Goal: Task Accomplishment & Management: Use online tool/utility

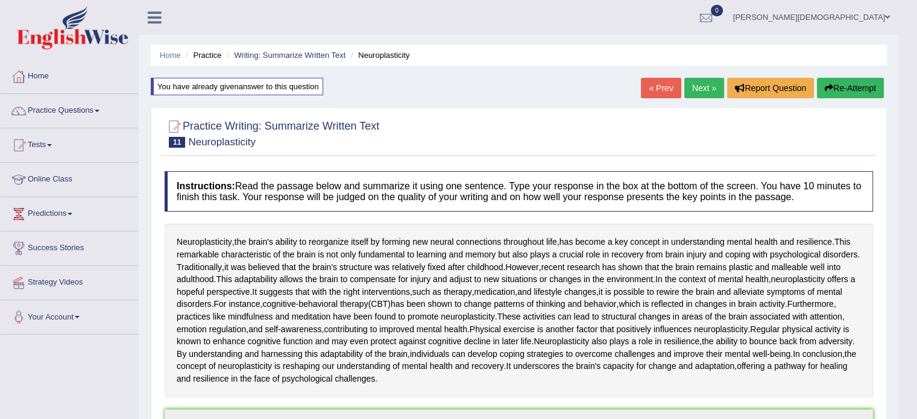
click at [698, 87] on link "Next »" at bounding box center [705, 88] width 40 height 21
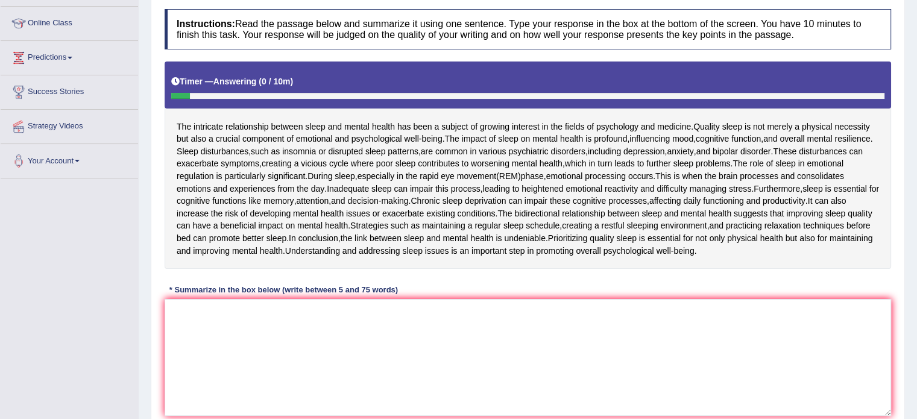
scroll to position [154, 0]
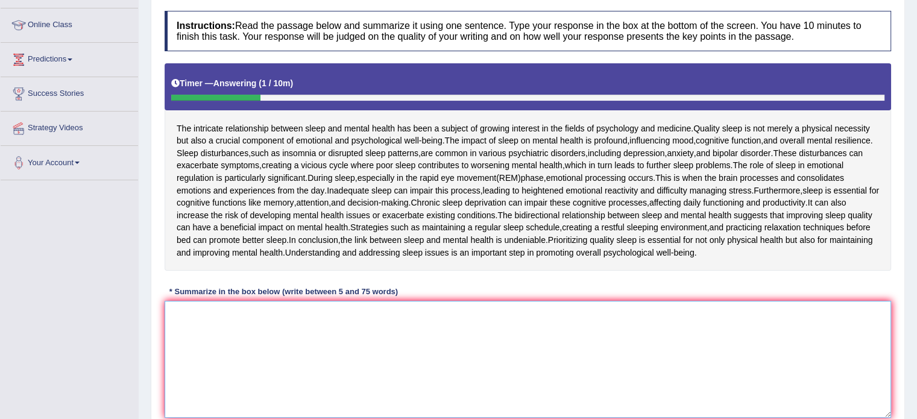
click at [183, 314] on textarea at bounding box center [528, 359] width 727 height 117
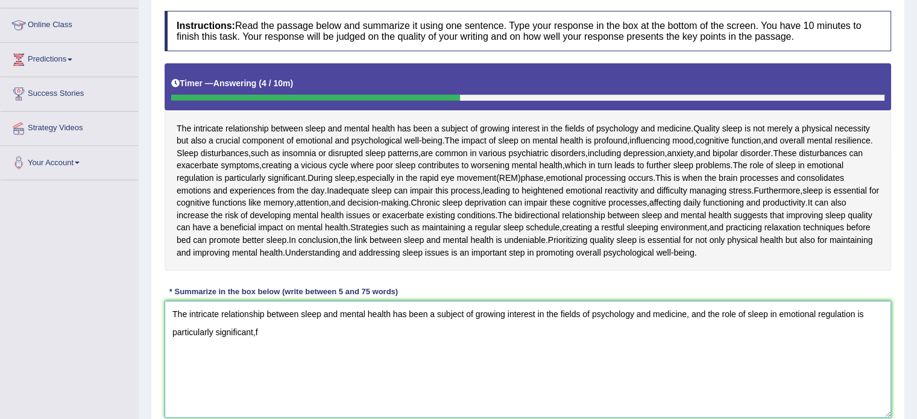
click at [217, 330] on textarea "The intricate relationship between sleep and mental health has been a subject o…" at bounding box center [528, 359] width 727 height 117
click at [262, 327] on textarea "The intricate relationship between sleep and mental health has been a subject o…" at bounding box center [528, 359] width 727 height 117
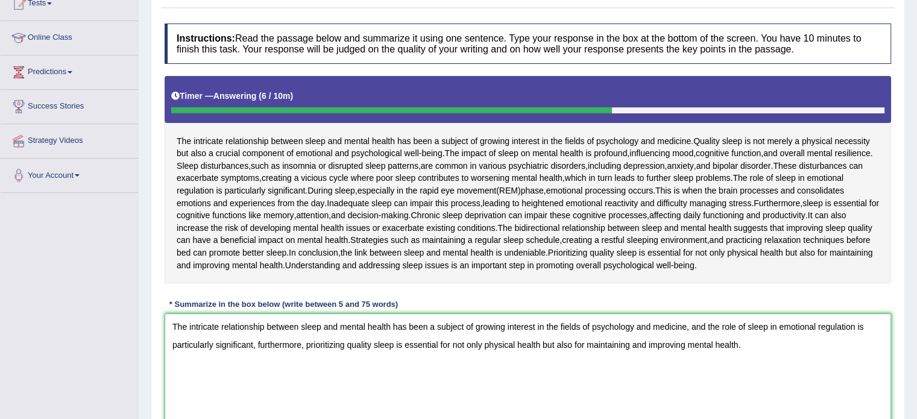
scroll to position [239, 0]
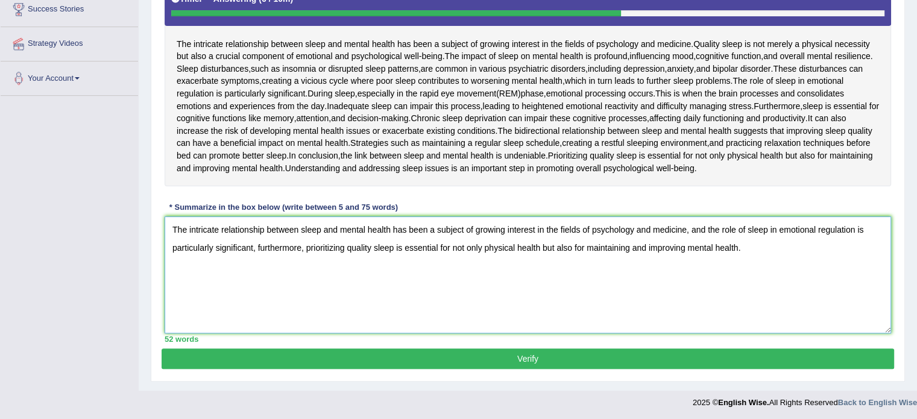
type textarea "The intricate relationship between sleep and mental health has been a subject o…"
click at [536, 356] on button "Verify" at bounding box center [528, 359] width 733 height 21
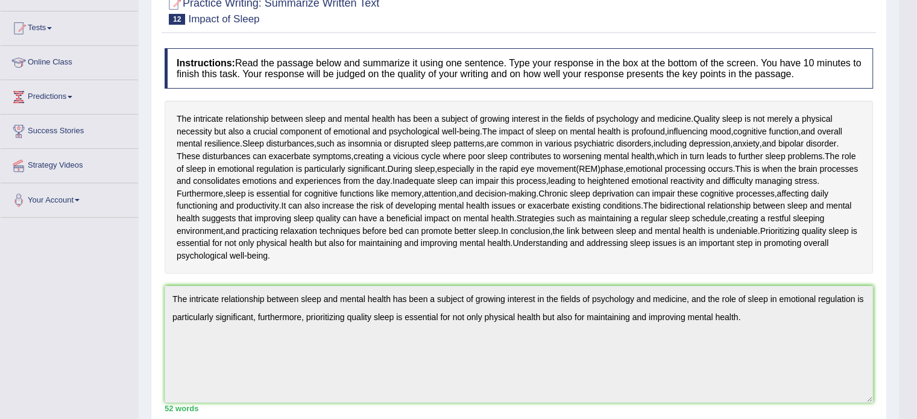
scroll to position [0, 0]
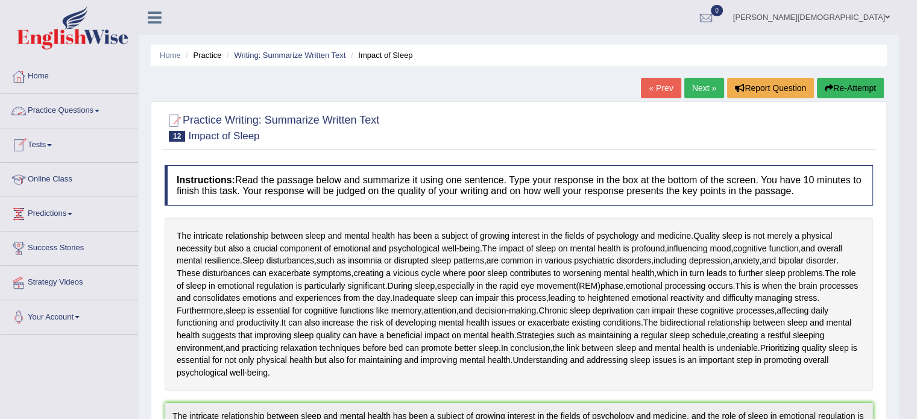
click at [101, 107] on link "Practice Questions" at bounding box center [70, 109] width 138 height 30
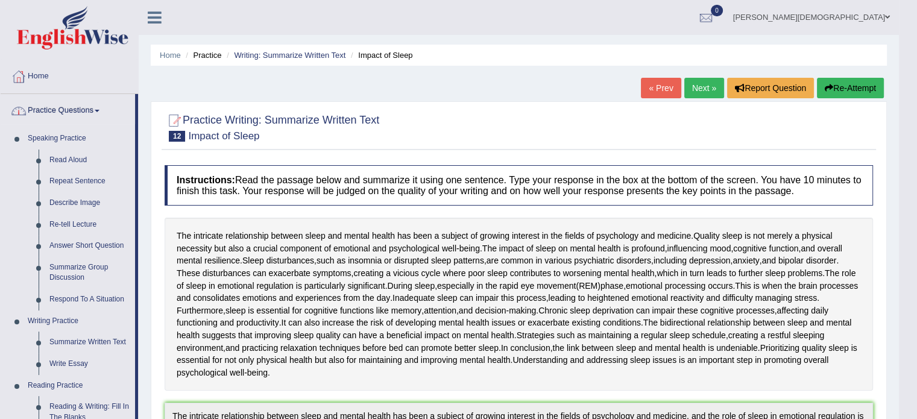
click at [100, 110] on span at bounding box center [97, 111] width 5 height 2
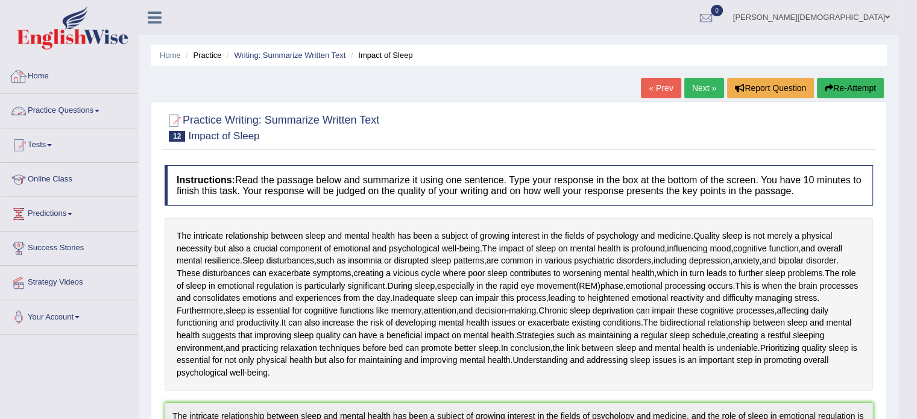
click at [43, 77] on link "Home" at bounding box center [70, 75] width 138 height 30
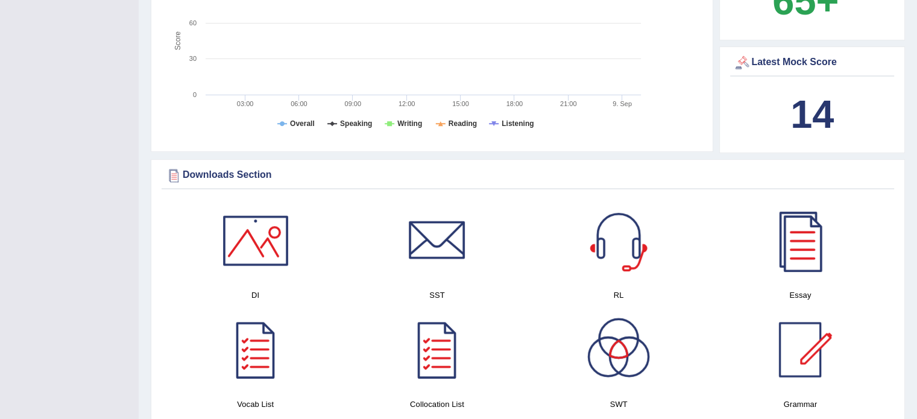
scroll to position [460, 0]
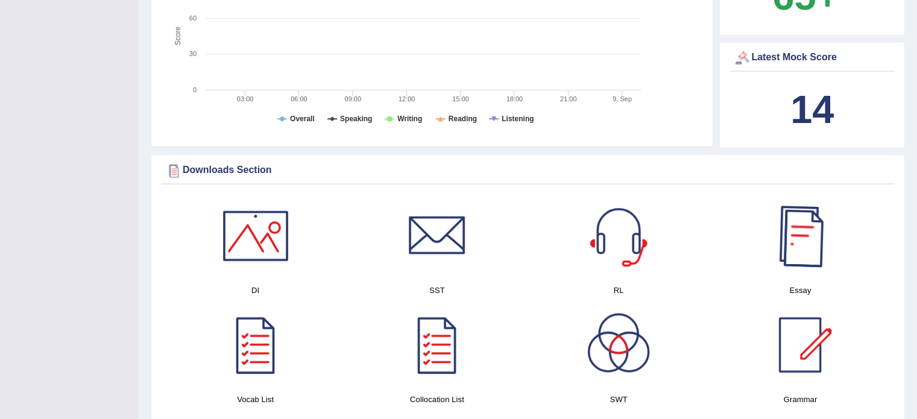
click at [808, 248] on div at bounding box center [800, 236] width 84 height 84
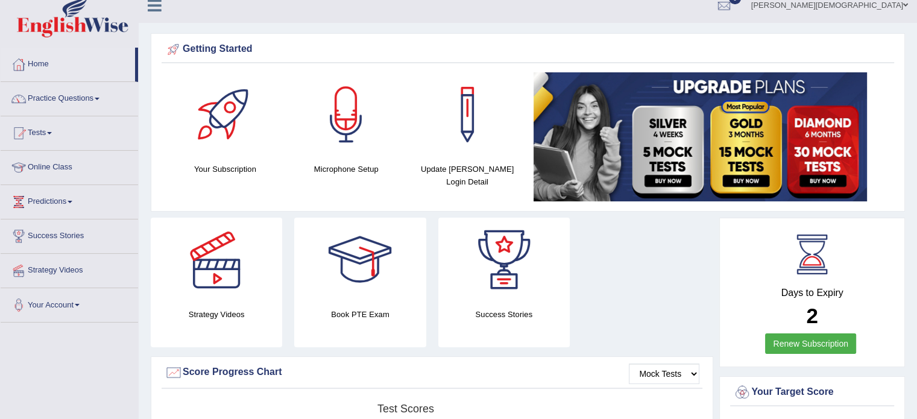
scroll to position [0, 0]
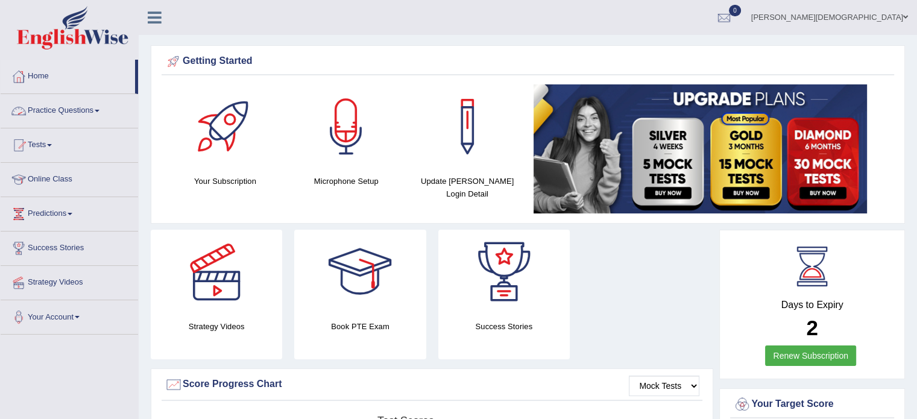
click at [99, 112] on link "Practice Questions" at bounding box center [70, 109] width 138 height 30
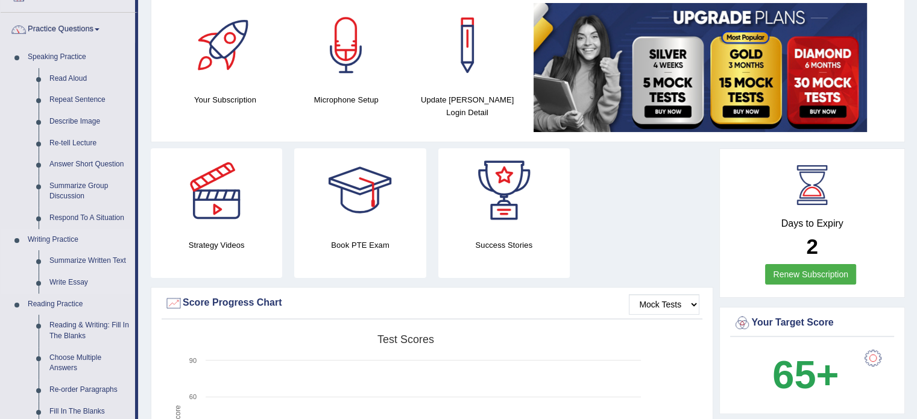
scroll to position [82, 0]
click at [80, 287] on link "Write Essay" at bounding box center [89, 282] width 91 height 22
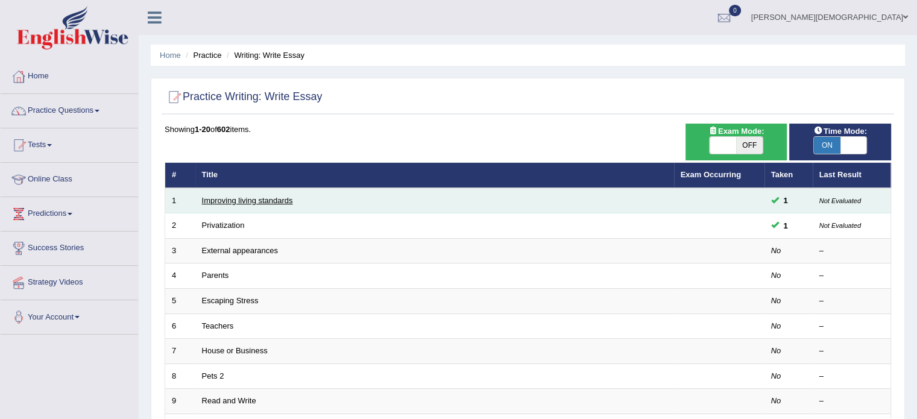
click at [260, 198] on link "Improving living standards" at bounding box center [247, 200] width 91 height 9
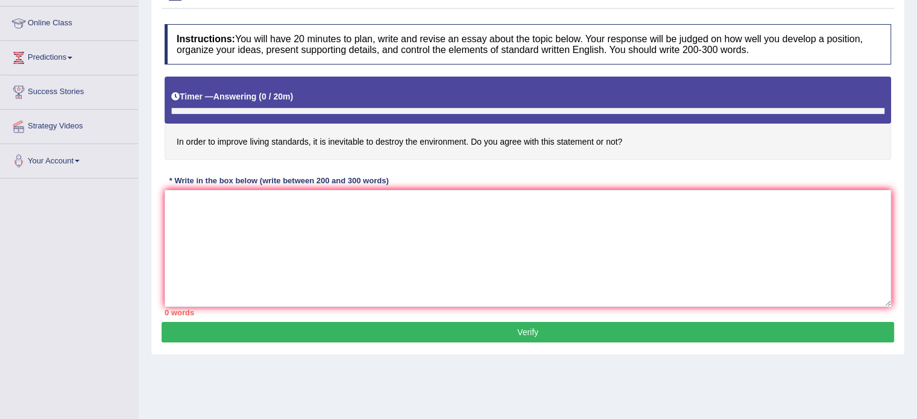
scroll to position [164, 0]
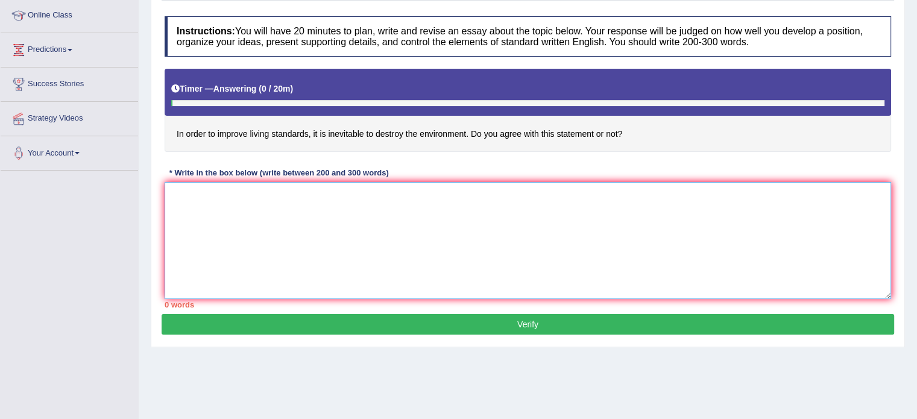
click at [174, 194] on textarea at bounding box center [528, 240] width 727 height 117
paste textarea "The increasing influence of [essay topic] on our lives has ignited numerous dis…"
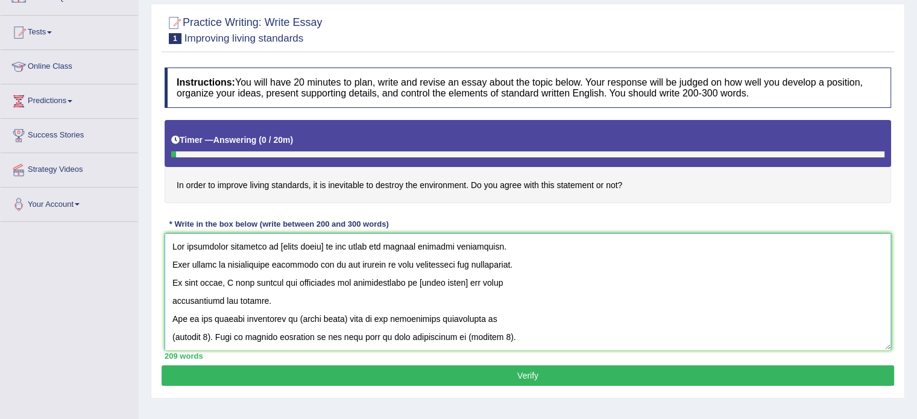
scroll to position [109, 0]
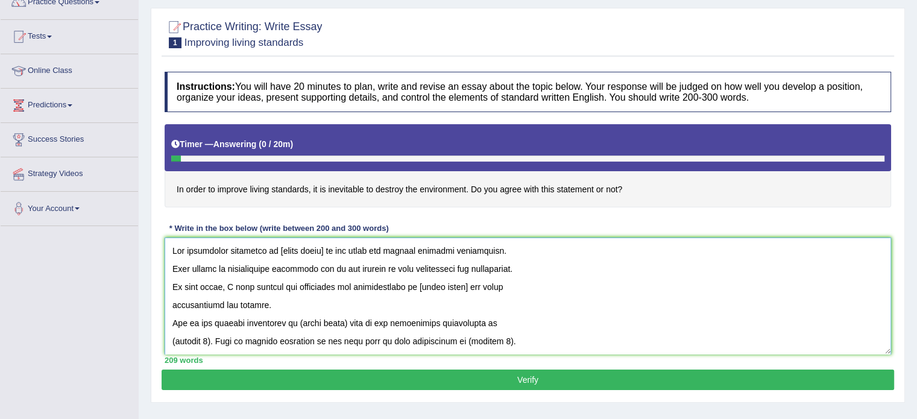
click at [322, 247] on textarea at bounding box center [528, 296] width 727 height 117
click at [407, 285] on textarea at bounding box center [528, 296] width 727 height 117
click at [309, 285] on textarea at bounding box center [528, 296] width 727 height 117
click at [488, 285] on textarea at bounding box center [528, 296] width 727 height 117
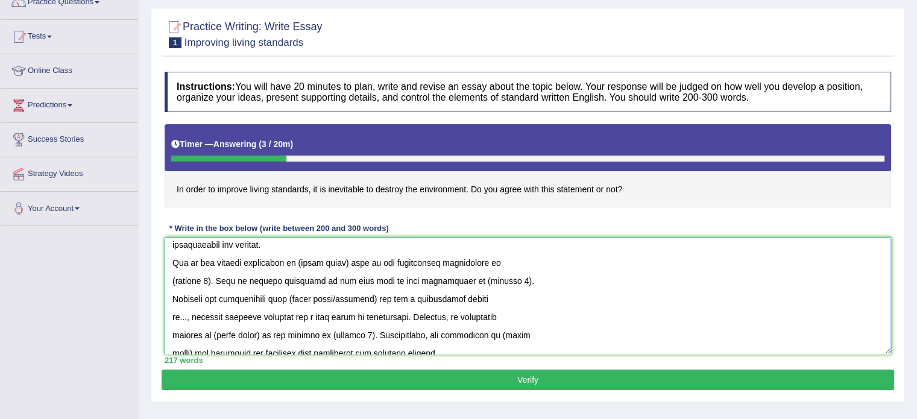
scroll to position [58, 0]
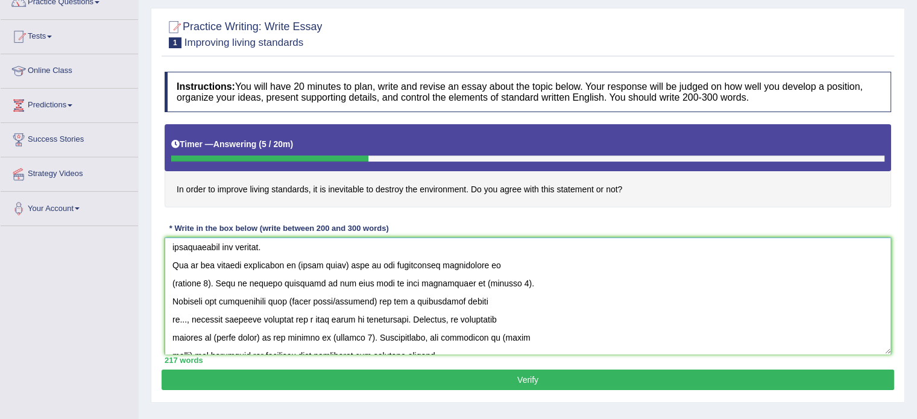
click at [347, 262] on textarea at bounding box center [528, 296] width 727 height 117
click at [209, 280] on textarea at bounding box center [528, 296] width 727 height 117
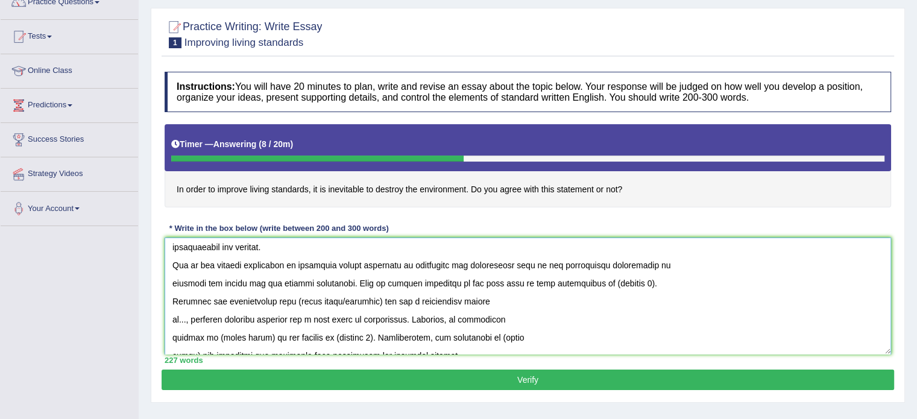
click at [618, 281] on textarea at bounding box center [528, 296] width 727 height 117
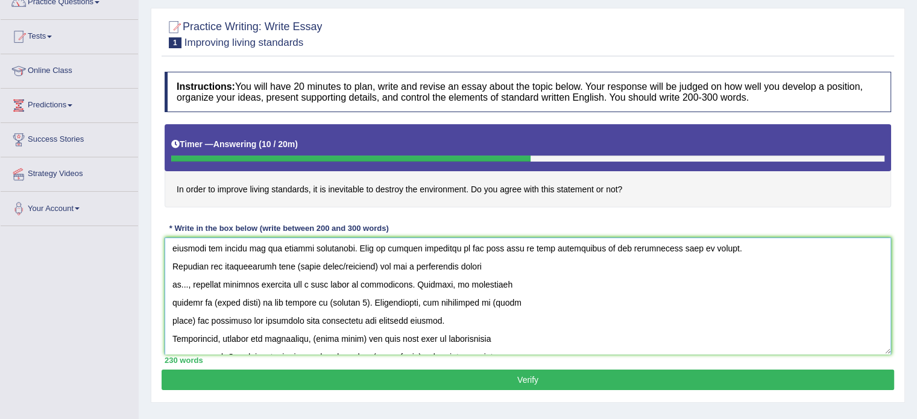
scroll to position [93, 0]
click at [382, 264] on textarea at bounding box center [528, 296] width 727 height 117
click at [297, 261] on textarea at bounding box center [528, 296] width 727 height 117
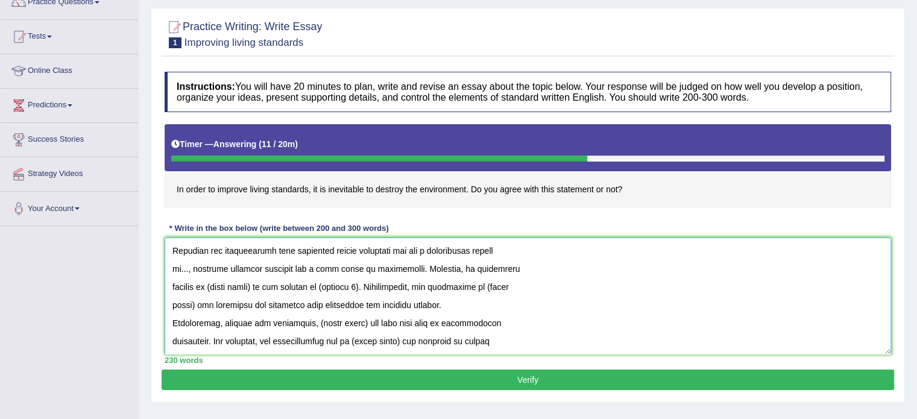
scroll to position [109, 0]
click at [441, 301] on textarea at bounding box center [528, 296] width 727 height 117
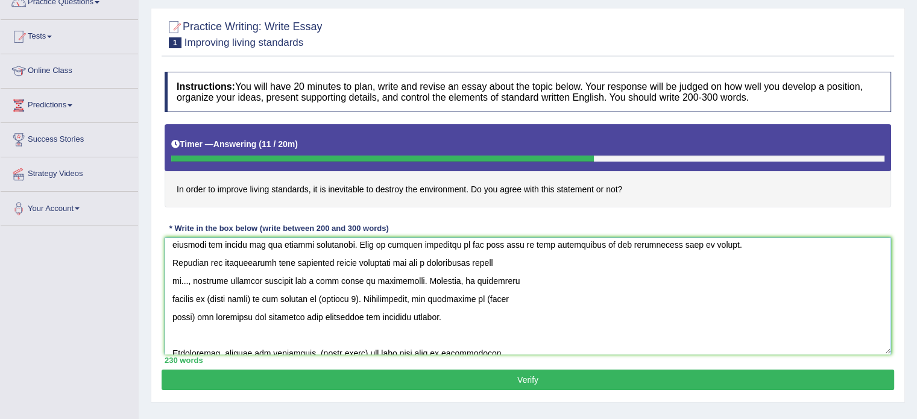
scroll to position [96, 0]
click at [256, 296] on textarea at bounding box center [528, 296] width 727 height 117
click at [398, 298] on textarea at bounding box center [528, 296] width 727 height 117
click at [194, 315] on textarea at bounding box center [528, 296] width 727 height 117
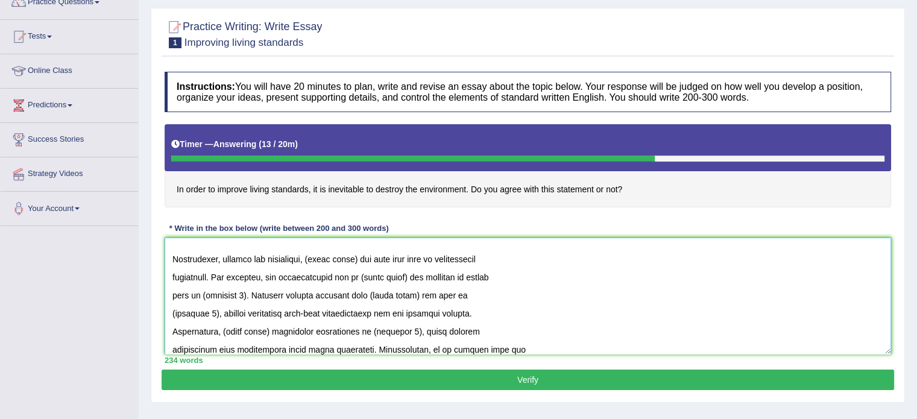
scroll to position [190, 0]
click at [362, 255] on textarea at bounding box center [528, 296] width 727 height 117
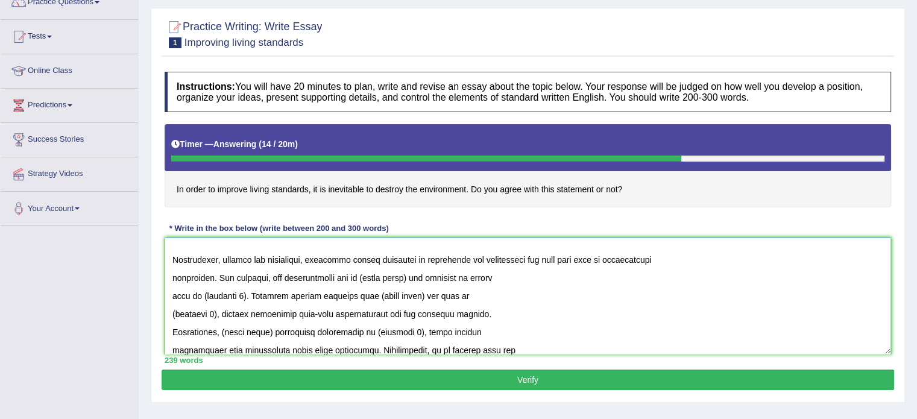
click at [407, 275] on textarea at bounding box center [528, 296] width 727 height 117
click at [252, 294] on textarea at bounding box center [528, 296] width 727 height 117
click at [527, 291] on textarea at bounding box center [528, 296] width 727 height 117
click at [221, 311] on textarea at bounding box center [528, 296] width 727 height 117
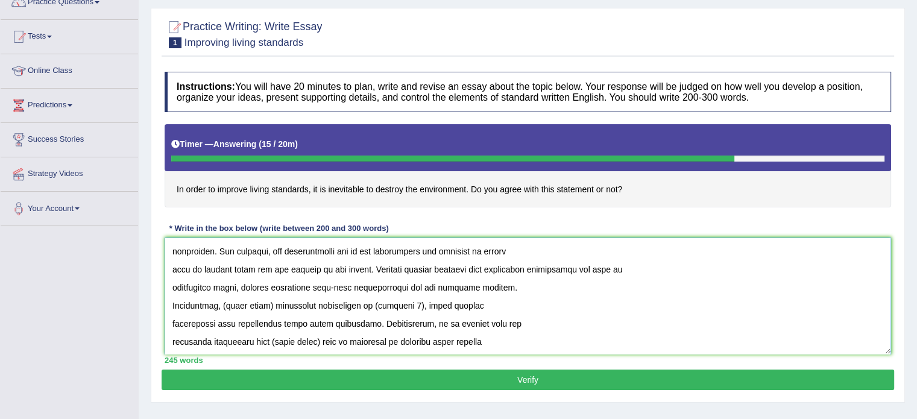
scroll to position [220, 0]
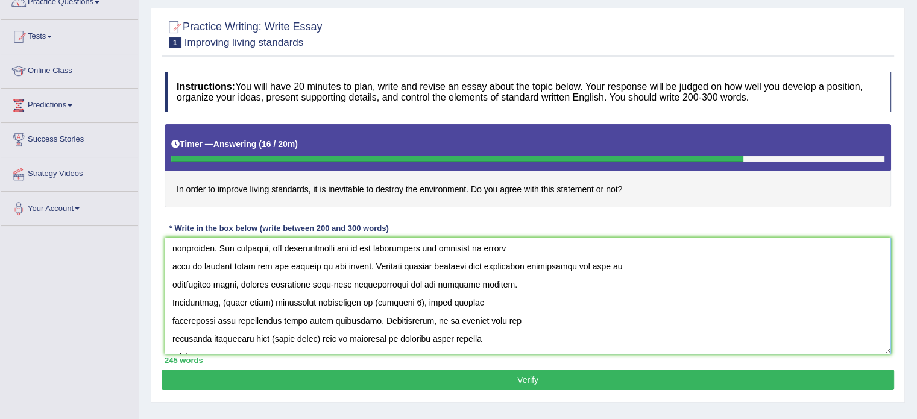
click at [273, 301] on textarea at bounding box center [528, 296] width 727 height 117
click at [452, 301] on textarea at bounding box center [528, 296] width 727 height 117
click at [237, 282] on textarea at bounding box center [528, 296] width 727 height 117
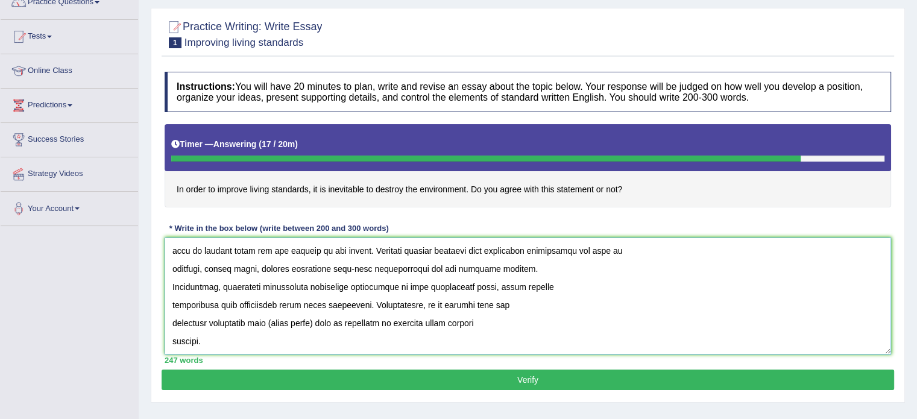
click at [323, 323] on textarea at bounding box center [528, 296] width 727 height 117
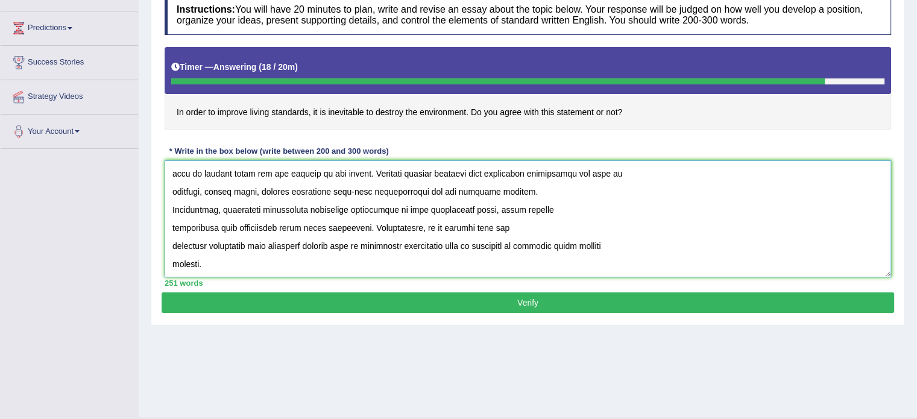
scroll to position [186, 0]
click at [211, 258] on textarea at bounding box center [528, 218] width 727 height 117
paste textarea "To conclude, (essay topic) offers notable benefits as well as significant chall…"
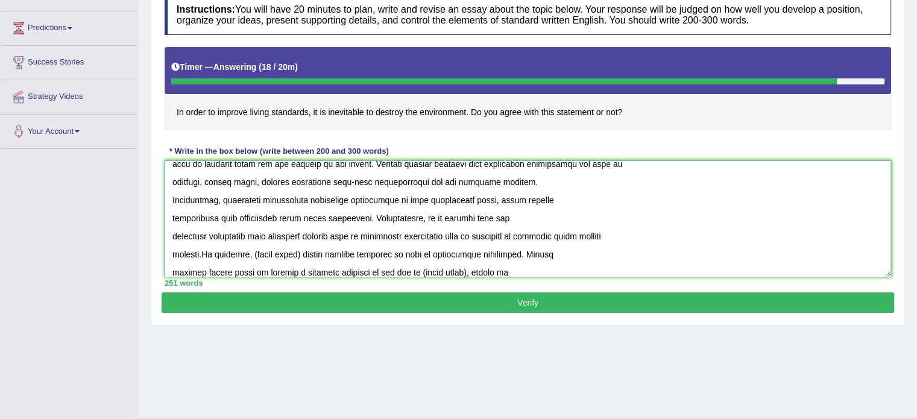
scroll to position [263, 0]
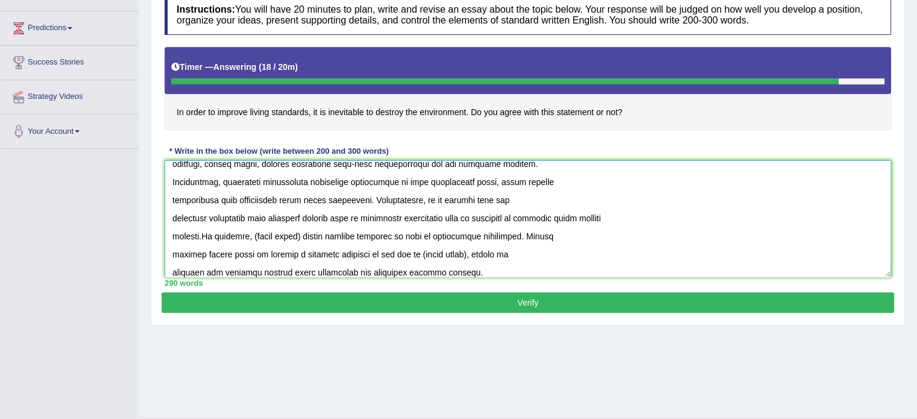
click at [204, 232] on textarea at bounding box center [528, 218] width 727 height 117
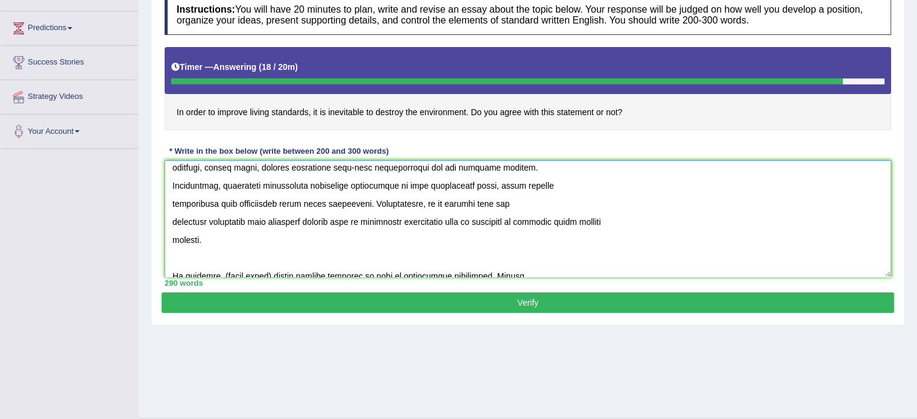
scroll to position [326, 0]
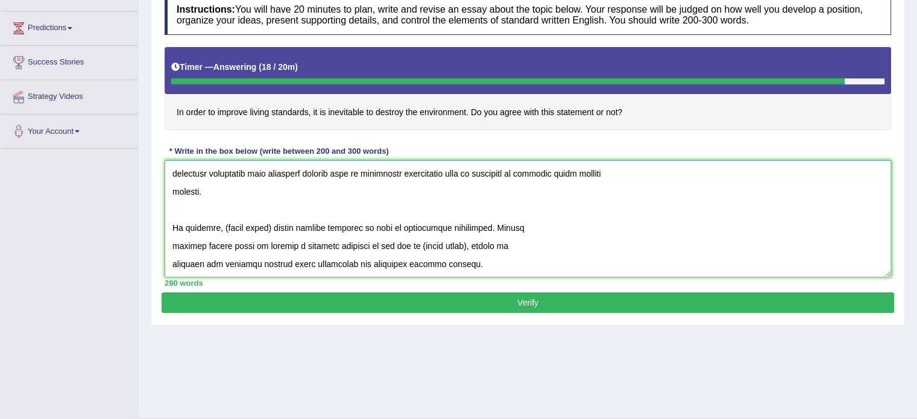
click at [270, 207] on textarea at bounding box center [528, 218] width 727 height 117
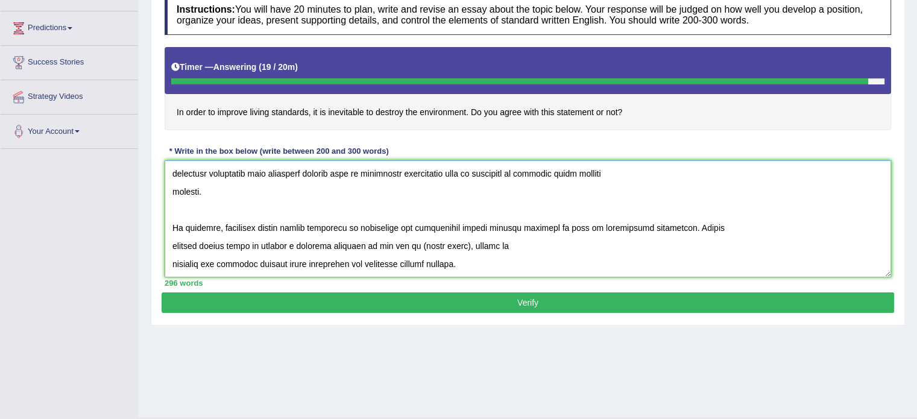
click at [286, 207] on textarea at bounding box center [528, 218] width 727 height 117
click at [463, 224] on textarea at bounding box center [528, 218] width 727 height 117
type textarea "The increasing influence of improving living standards on our lives has ignited…"
click at [533, 301] on button "Verify" at bounding box center [528, 303] width 733 height 21
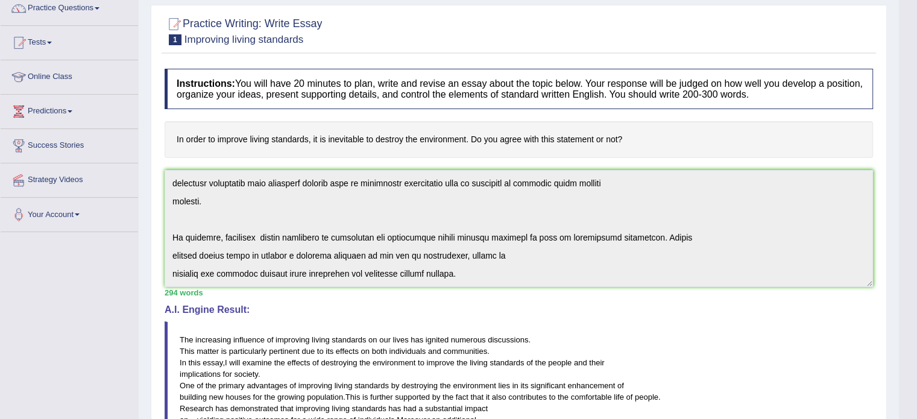
scroll to position [0, 0]
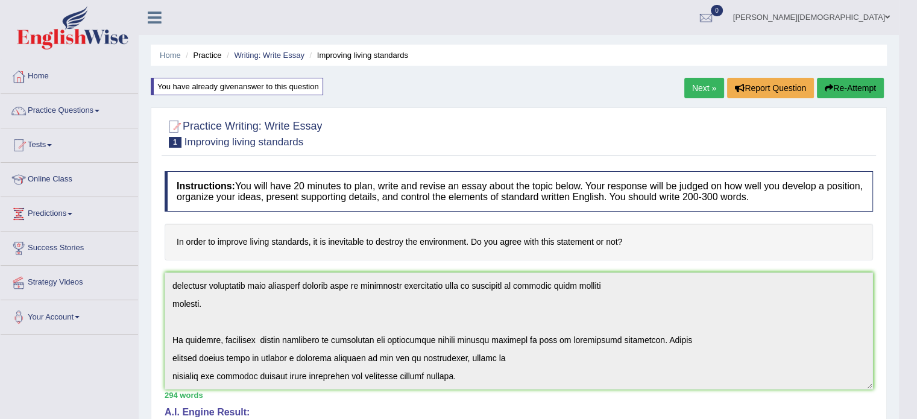
click at [693, 85] on link "Next »" at bounding box center [705, 88] width 40 height 21
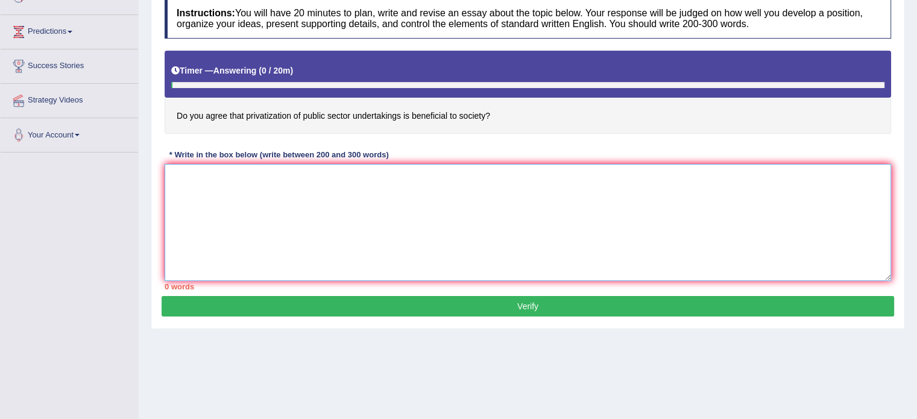
click at [175, 178] on textarea at bounding box center [528, 222] width 727 height 117
click at [415, 177] on textarea "The increasing influence of the privatization of public sector" at bounding box center [528, 222] width 727 height 117
click at [288, 173] on textarea "The increasing influence of the privatization of the public sector" at bounding box center [528, 222] width 727 height 117
click at [397, 177] on textarea "The increasing influence of privatization of the public sector" at bounding box center [528, 222] width 727 height 117
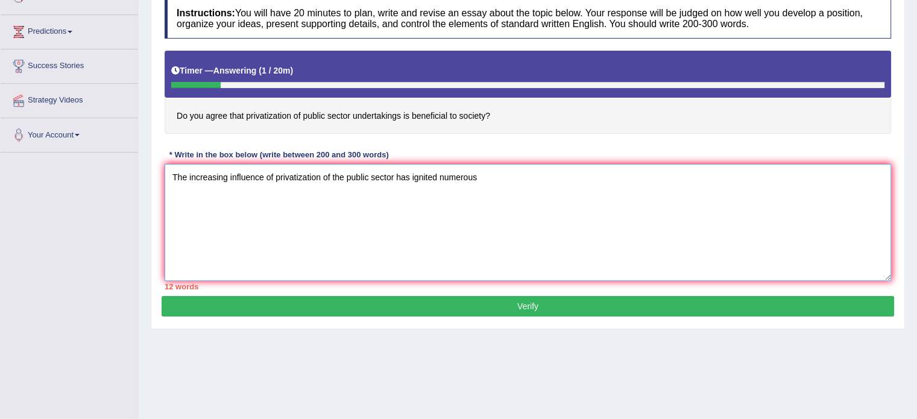
click at [478, 178] on textarea "The increasing influence of privatization of the public sector has ignited nume…" at bounding box center [528, 222] width 727 height 117
click at [719, 176] on textarea "The increasing influence of privatization of the public sector has ignited nume…" at bounding box center [528, 222] width 727 height 117
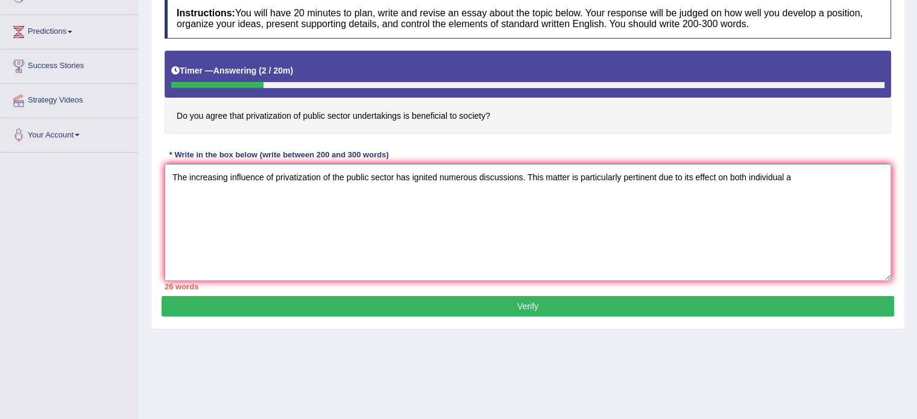
click at [764, 168] on textarea "The increasing influence of privatization of the public sector has ignited nume…" at bounding box center [528, 222] width 727 height 117
click at [803, 173] on textarea "The increasing influence of privatization of the public sector has ignited nume…" at bounding box center [528, 222] width 727 height 117
click at [765, 173] on textarea "The increasing influence of privatization of the public sector has ignited nume…" at bounding box center [528, 222] width 727 height 117
click at [782, 176] on textarea "The increasing influence of privatization of the public sector has ignited nume…" at bounding box center [528, 222] width 727 height 117
click at [280, 195] on textarea "The increasing influence of privatization of the public sector has ignited nume…" at bounding box center [528, 222] width 727 height 117
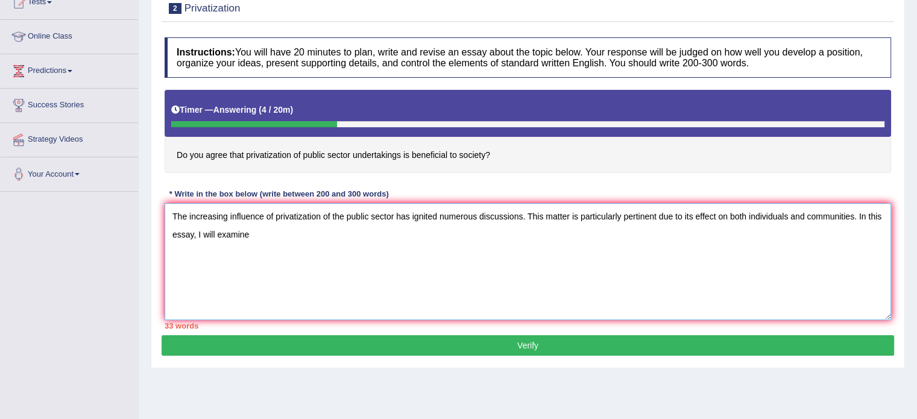
scroll to position [182, 0]
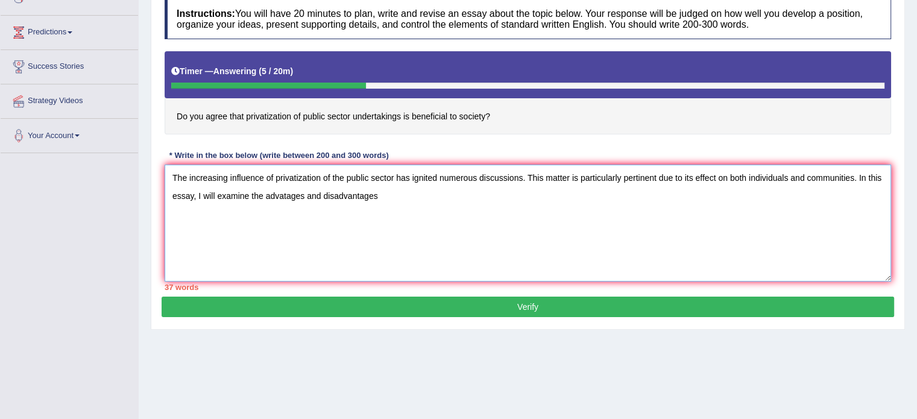
click at [285, 193] on textarea "The increasing influence of privatization of the public sector has ignited nume…" at bounding box center [528, 223] width 727 height 117
click at [382, 193] on textarea "The increasing influence of privatization of the public sector has ignited nume…" at bounding box center [528, 223] width 727 height 117
type textarea "The increasing influence of privatization of the public sector has ignited nume…"
click at [506, 195] on textarea "The increasing influence of privatization of the public sector has ignited nume…" at bounding box center [528, 223] width 727 height 117
